Goal: Information Seeking & Learning: Learn about a topic

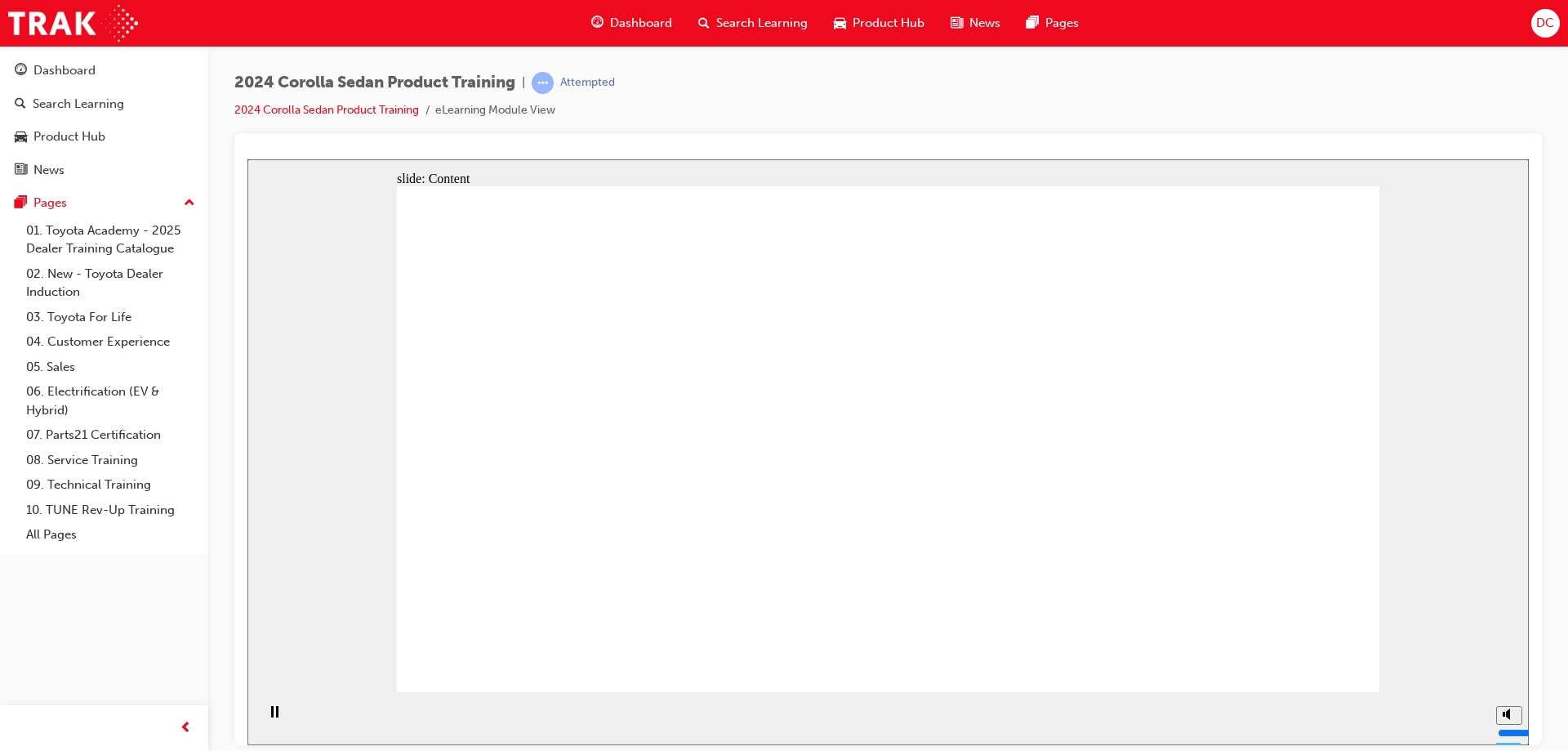
drag, startPoint x: 533, startPoint y: 359, endPoint x: 558, endPoint y: 363, distance: 25.3
